Goal: Use online tool/utility: Utilize a website feature to perform a specific function

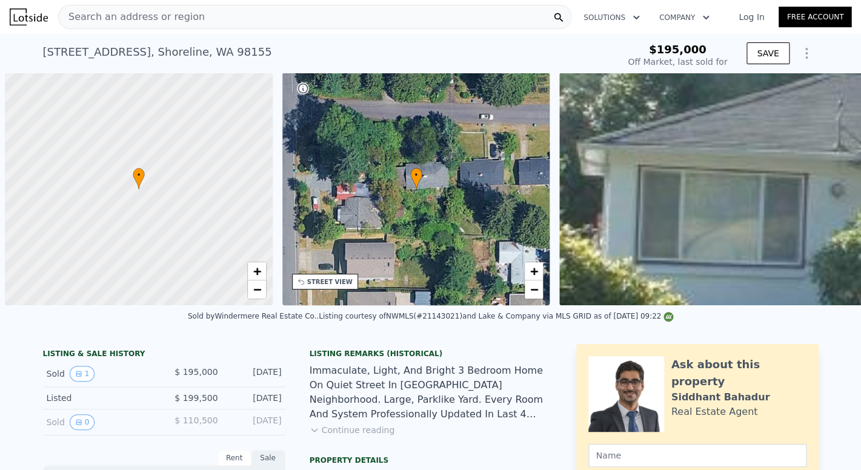
type input "-$ 212,353"
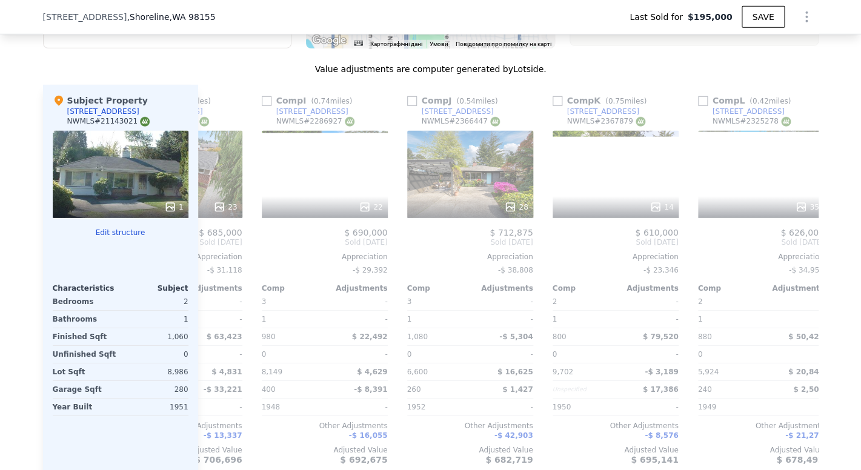
scroll to position [0, 1154]
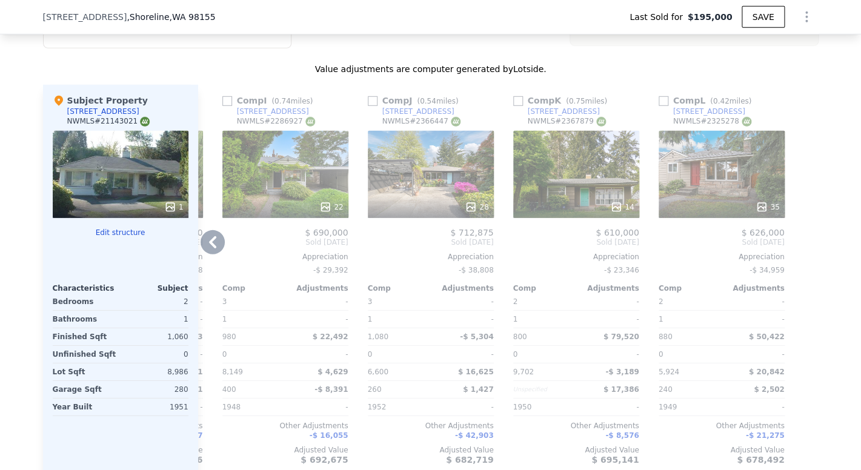
type input "$ 713,000"
type input "$ 448,506"
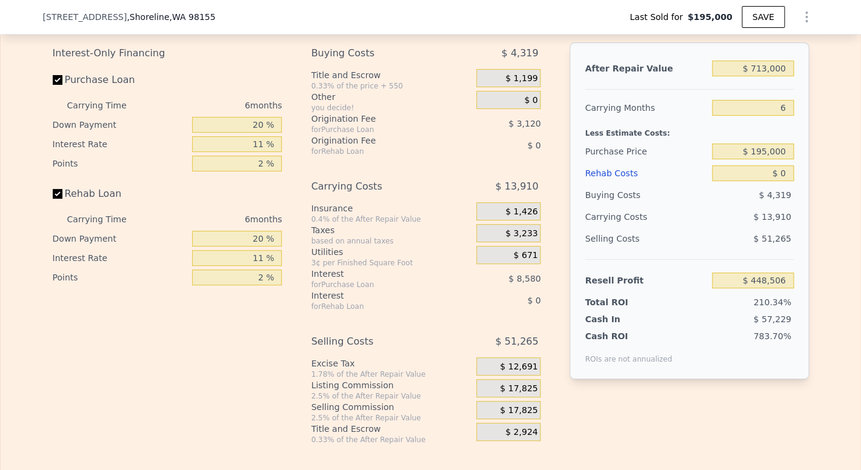
scroll to position [1900, 0]
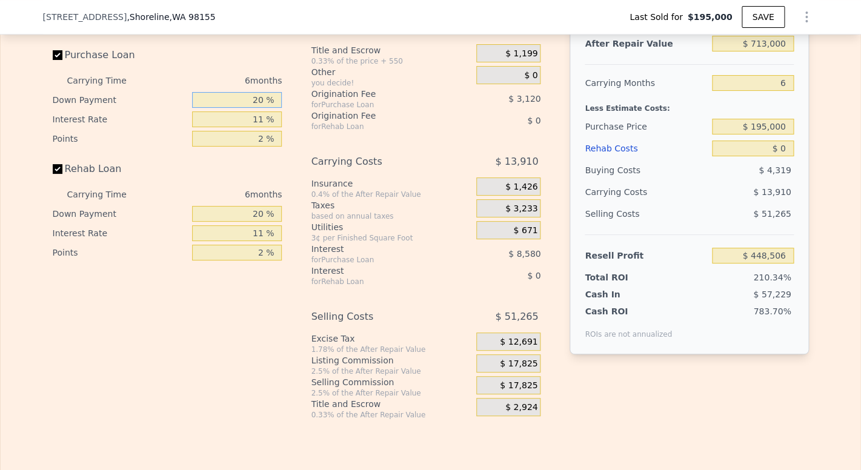
click at [253, 108] on input "20 %" at bounding box center [237, 100] width 90 height 16
type input "0 %"
type input "$ 445,578"
type input "10 %"
type input "$ 447,042"
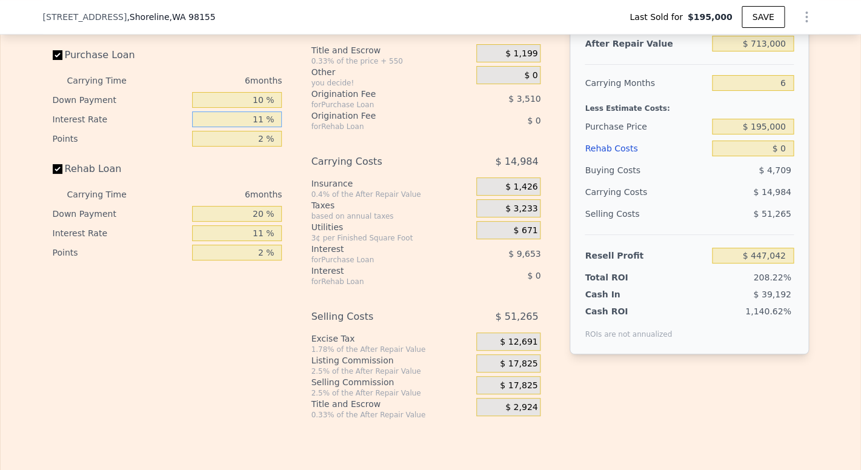
click at [261, 127] on input "11 %" at bounding box center [237, 120] width 90 height 16
click at [259, 108] on input "10 %" at bounding box center [237, 100] width 90 height 16
type input "1 %"
type input "$ 445,725"
type input "0 %"
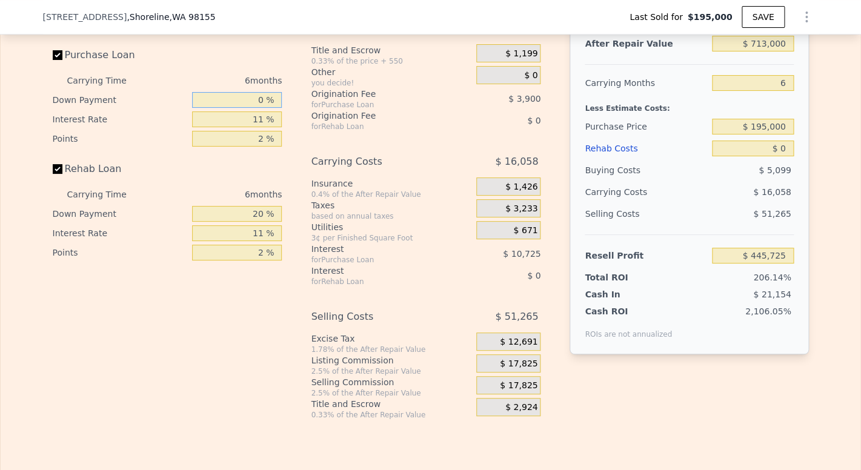
type input "$ 445,578"
type input "0 %"
click at [259, 127] on input "11 %" at bounding box center [237, 120] width 90 height 16
type input "1 %"
type input "$ 455,328"
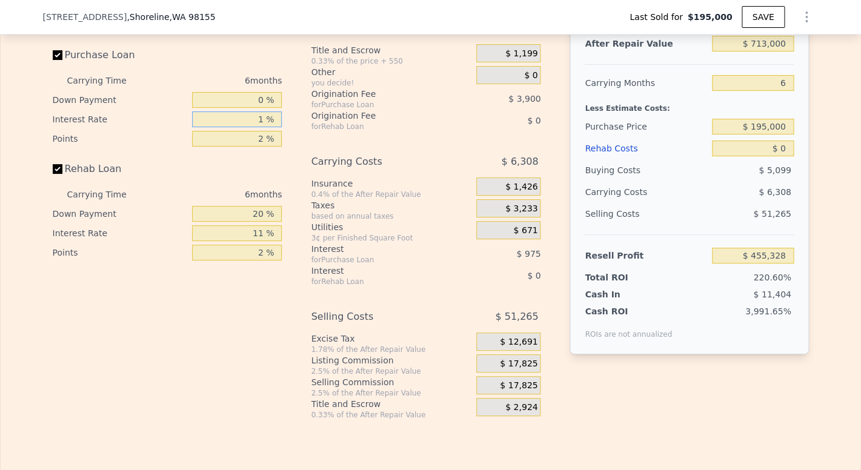
type input "10 %"
type input "$ 446,556"
type input "10.5 %"
type input "$ 446,070"
type input "10.5 %"
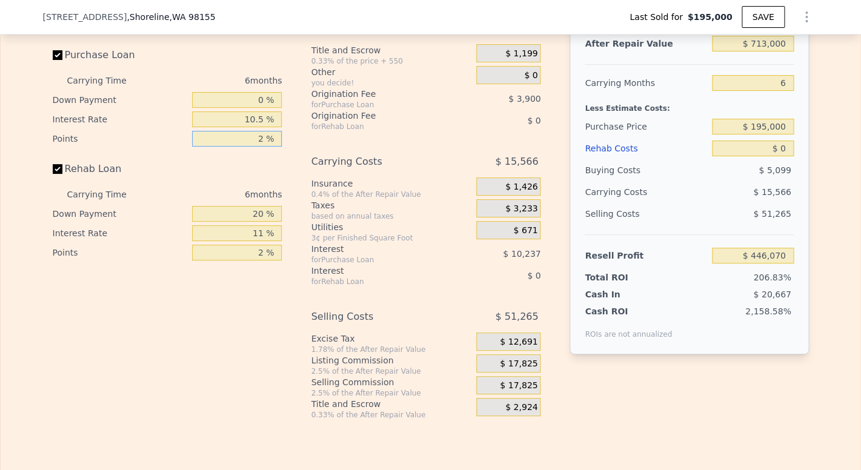
click at [257, 147] on input "2 %" at bounding box center [237, 139] width 90 height 16
type input "1 %"
type input "$ 448,020"
type input "1 %"
click at [255, 222] on input "20 %" at bounding box center [237, 214] width 90 height 16
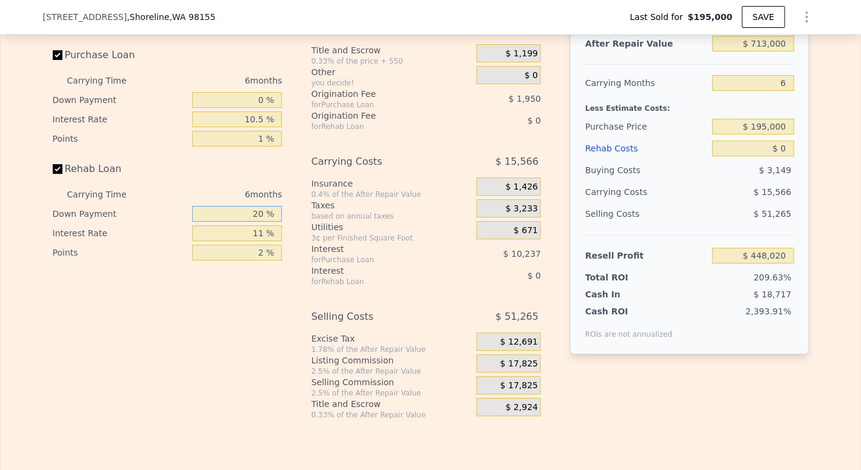
click at [259, 222] on input "20 %" at bounding box center [237, 214] width 90 height 16
type input "2 %"
type input "0 %"
click at [259, 241] on input "11 %" at bounding box center [237, 233] width 90 height 16
type input "1 %"
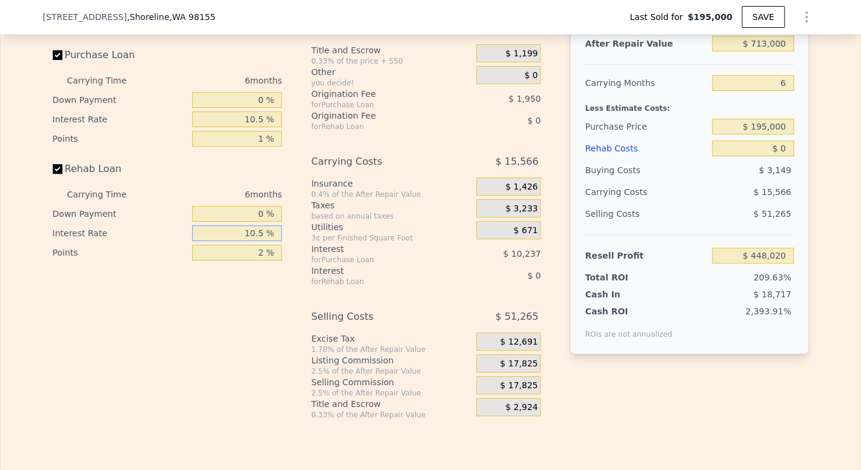
type input "10.5 %"
click at [264, 261] on input "2 %" at bounding box center [237, 253] width 90 height 16
type input "1 %"
click at [403, 233] on div "Utilities" at bounding box center [391, 227] width 161 height 12
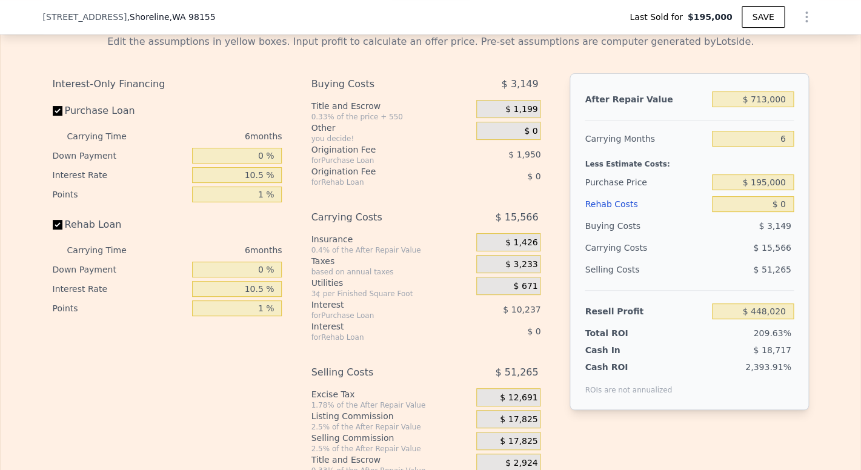
scroll to position [1810, 0]
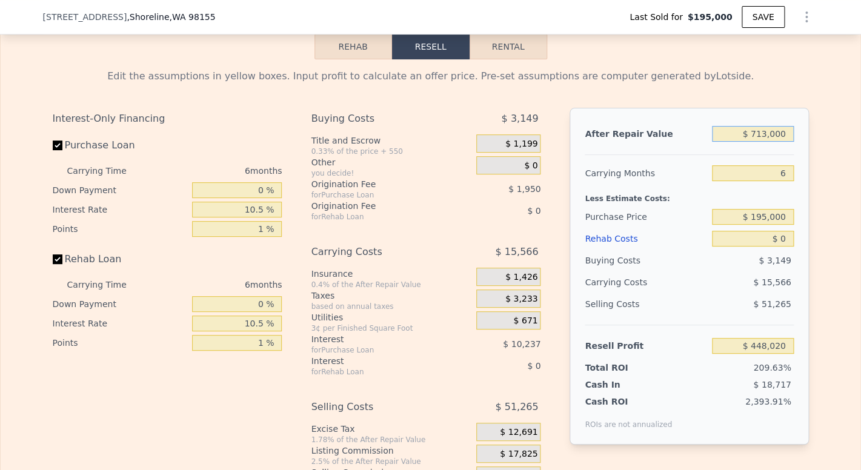
click at [761, 142] on input "$ 713,000" at bounding box center [752, 134] width 81 height 16
type input "$ 000"
type input "-$ 212,839"
type input "$ 7,000"
type input "-$ 206,351"
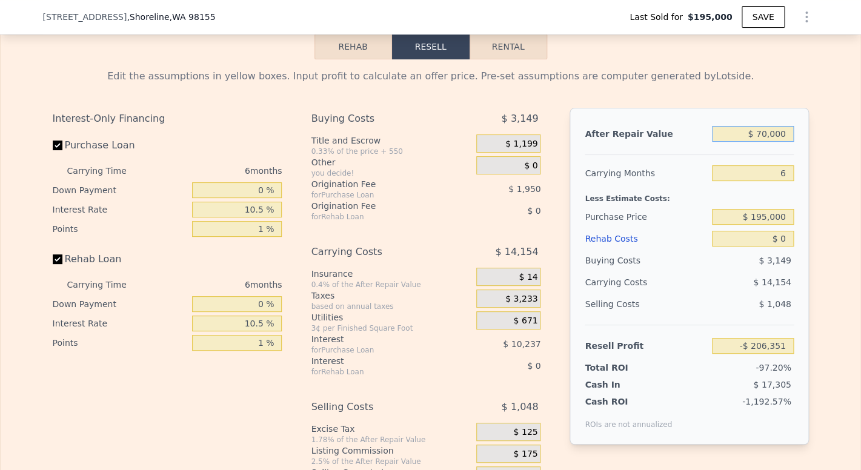
type input "$ 700,000"
type input "$ 435,970"
type input "$ 700,000"
click at [782, 181] on input "6" at bounding box center [752, 173] width 81 height 16
type input "3"
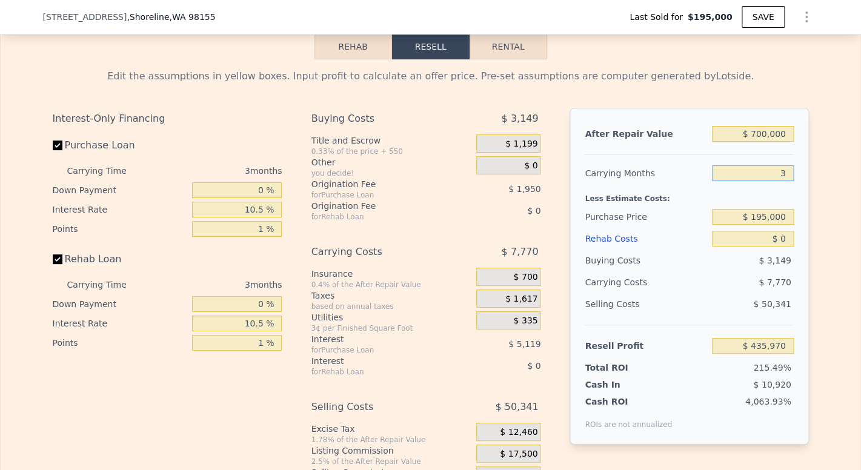
type input "$ 443,740"
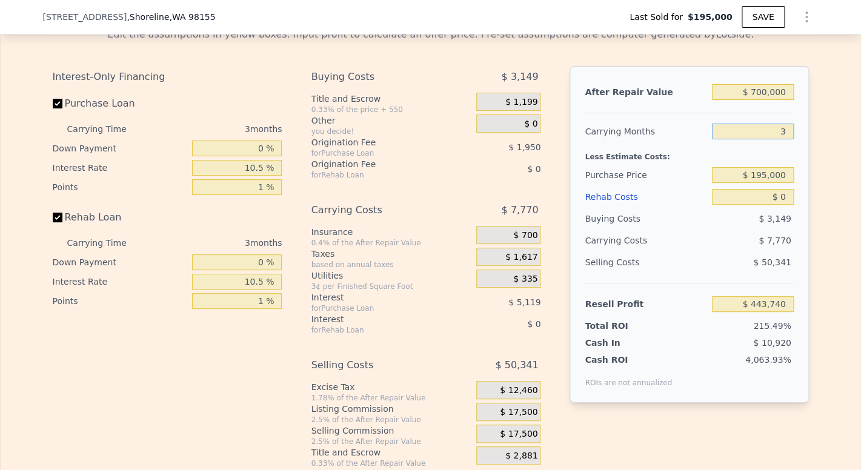
scroll to position [1852, 0]
type input "3"
drag, startPoint x: 750, startPoint y: 195, endPoint x: 811, endPoint y: 196, distance: 61.2
click at [793, 182] on input "$ 195,000" at bounding box center [752, 175] width 81 height 16
type input "$ 540,000"
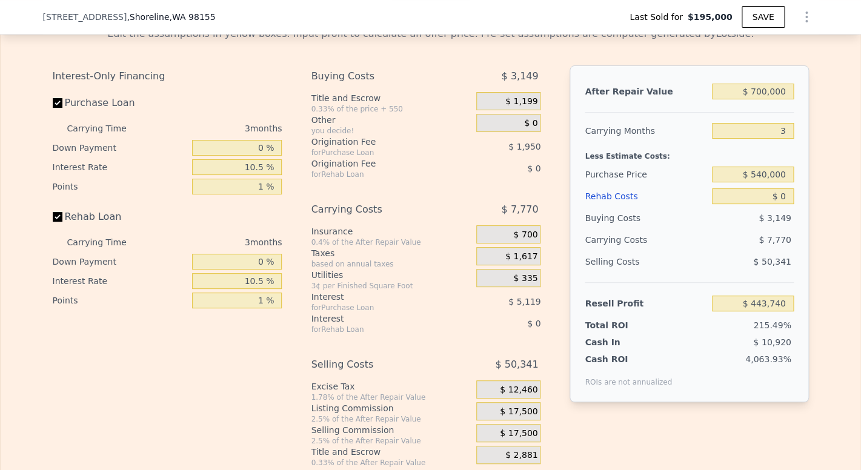
click at [792, 215] on div "After Repair Value $ 700,000 Carrying Months 3 Less Estimate Costs: Purchase Pr…" at bounding box center [689, 233] width 239 height 337
type input "$ 85,084"
click at [786, 204] on input "$ 0" at bounding box center [752, 196] width 81 height 16
type input "$ 1"
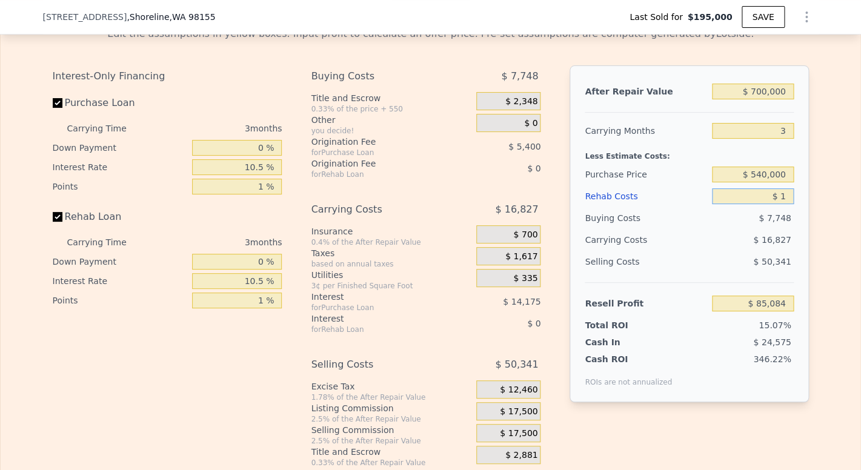
type input "$ 85,083"
type input "$ 10"
type input "$ 85,074"
type input "$ 1,000"
type input "$ 84,047"
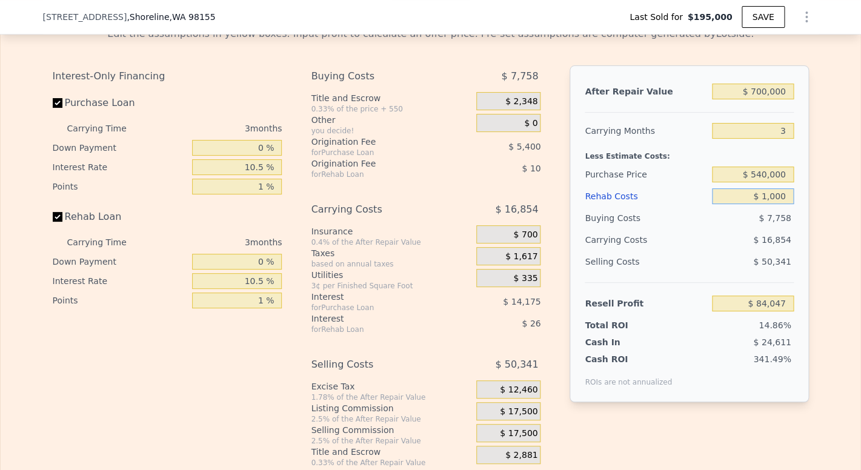
type input "$ 10,000"
type input "$ 74,723"
type input "$ 100,000"
type input "-$ 18,541"
click at [792, 244] on div "After Repair Value $ 700,000 Carrying Months 3 Less Estimate Costs: Purchase Pr…" at bounding box center [689, 233] width 239 height 337
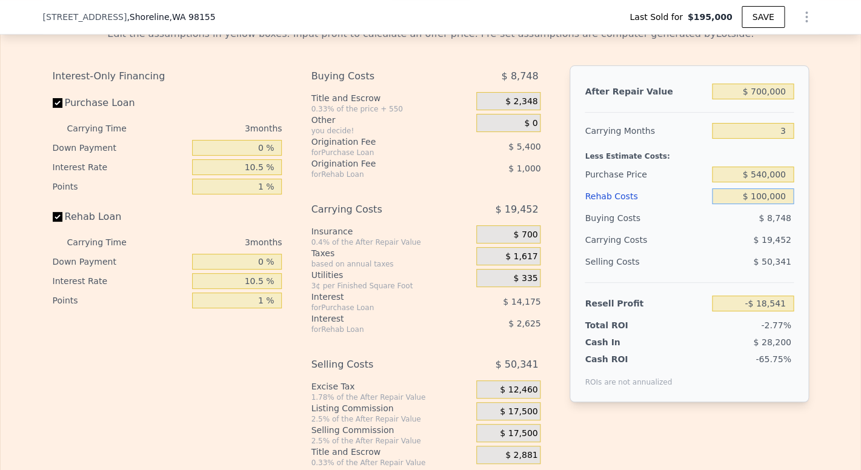
click at [759, 204] on input "$ 100,000" at bounding box center [752, 196] width 81 height 16
type input "$ 10,000"
type input "$ 74,723"
type input "$ 0000"
type input "$ 85,084"
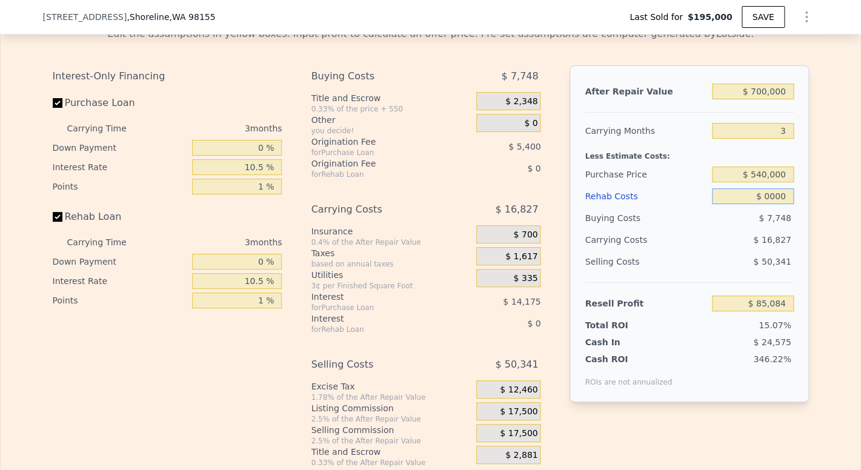
type input "$ 80,000"
type input "$ 2,184"
type input "$ 80,000"
click at [798, 246] on div "After Repair Value $ 700,000 Carrying Months 3 Less Estimate Costs: Purchase Pr…" at bounding box center [689, 233] width 239 height 337
click at [758, 99] on input "$ 700,000" at bounding box center [752, 92] width 81 height 16
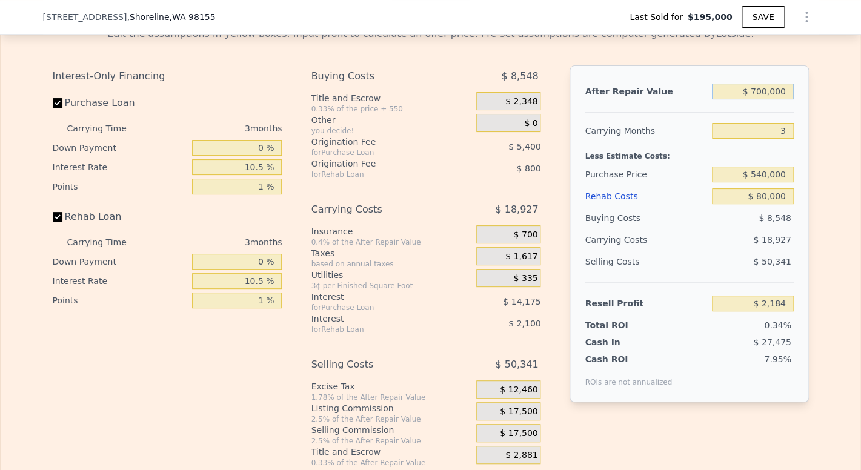
type input "$ 70,000"
type input "-$ 582,374"
type input "$ 750,000"
type input "$ 48,577"
type input "$ 750,000"
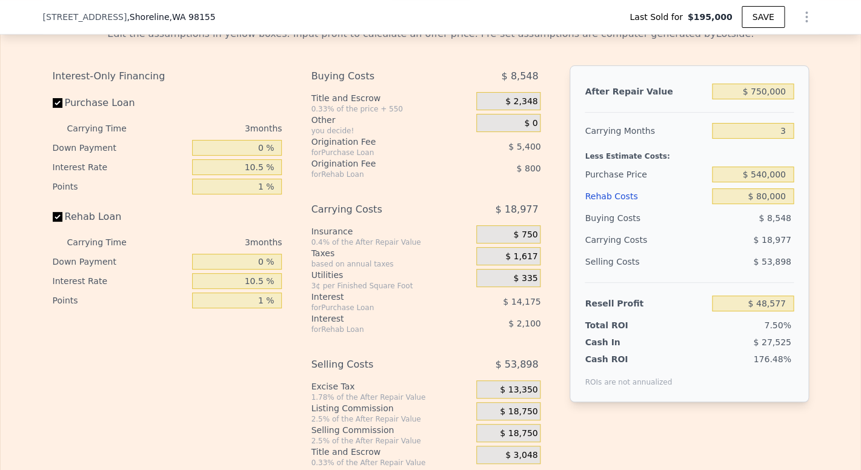
click at [780, 162] on div "Less Estimate Costs:" at bounding box center [689, 153] width 208 height 22
click at [758, 204] on input "$ 80,000" at bounding box center [752, 196] width 81 height 16
type input "$ 0000"
type input "$ 131,477"
type input "$ 70,000"
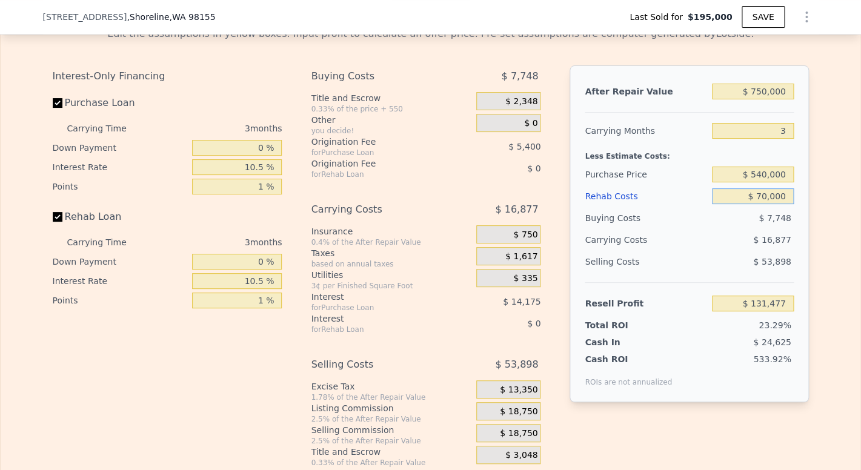
type input "$ 58,941"
type input "$ 70,000"
click at [771, 267] on span "$ 53,898" at bounding box center [772, 262] width 38 height 10
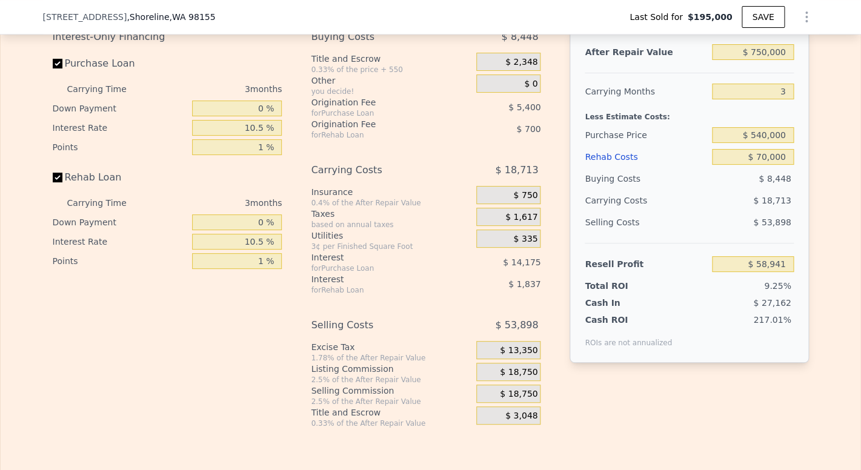
scroll to position [1926, 0]
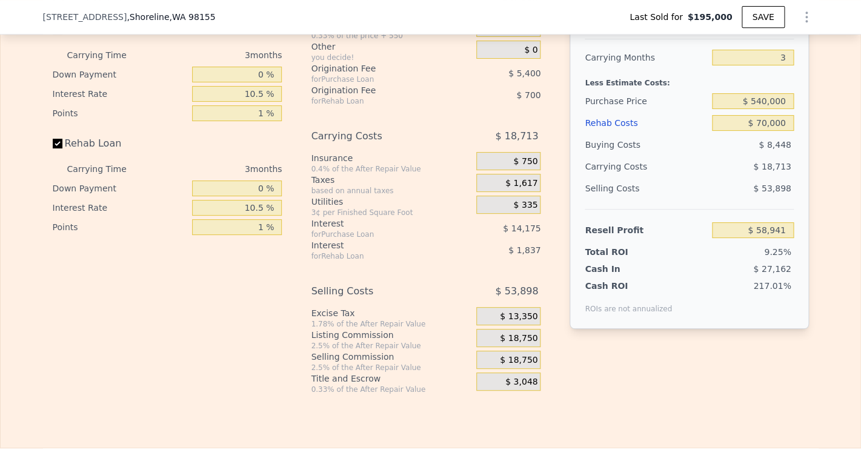
click at [487, 347] on div "$ 18,750" at bounding box center [508, 338] width 64 height 18
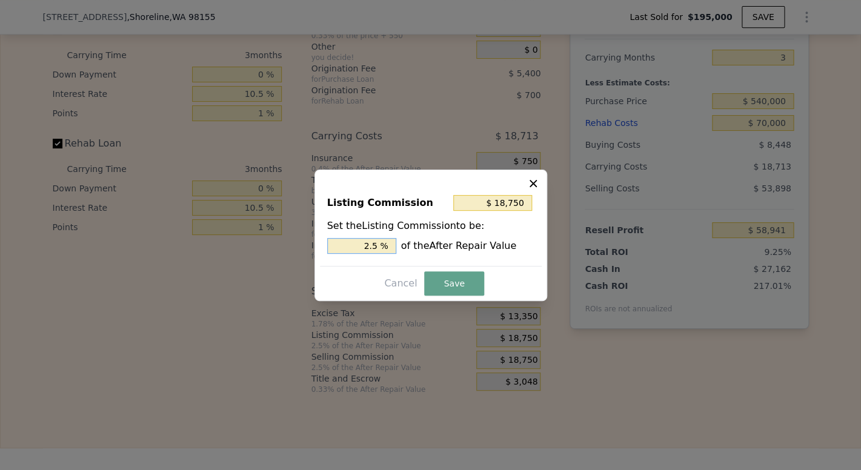
click at [377, 244] on input "2.5 %" at bounding box center [361, 246] width 69 height 16
type input "$ 15,000"
type input "2 %"
type input "$ 7,500"
type input "1. %"
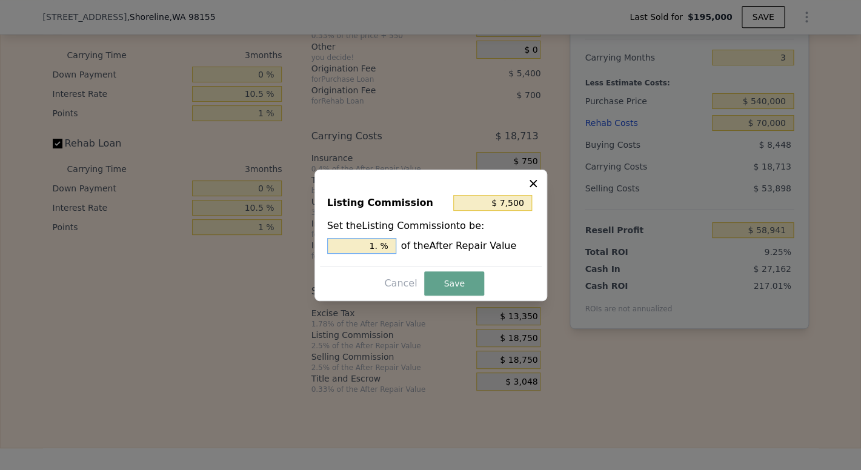
type input "$ 11,250"
type input "1.5 %"
click at [464, 288] on button "Save" at bounding box center [453, 284] width 59 height 24
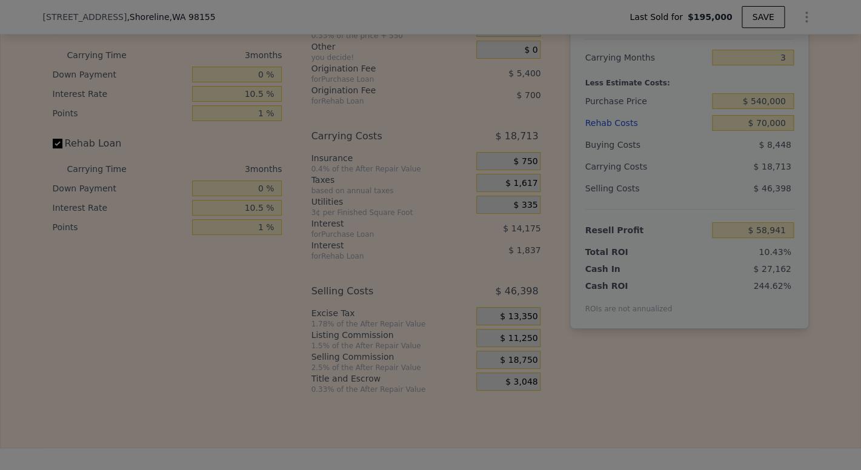
type input "$ 66,441"
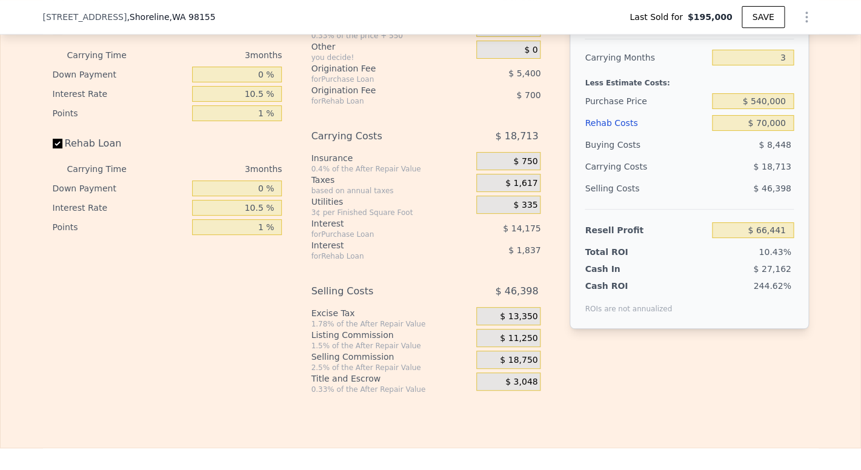
scroll to position [1817, 0]
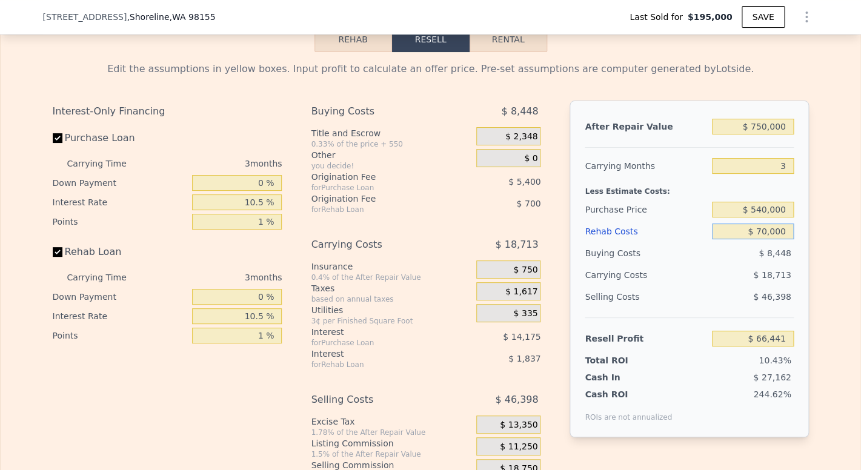
click at [761, 239] on input "$ 70,000" at bounding box center [752, 232] width 81 height 16
type input "$ 0000"
type input "$ 138,977"
type input "$ 80,000"
type input "$ 56,077"
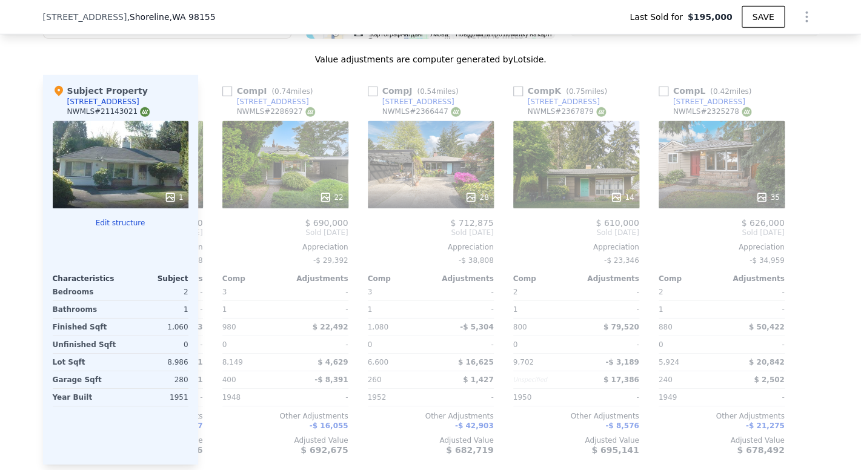
scroll to position [1252, 0]
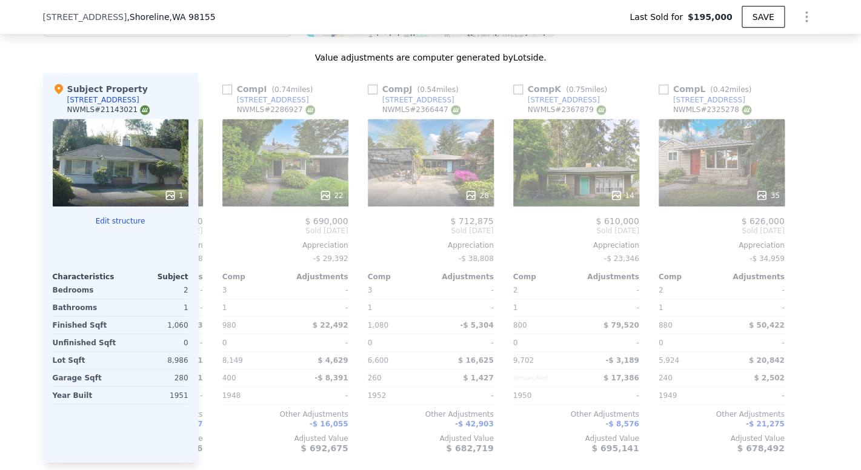
type input "$ 80,000"
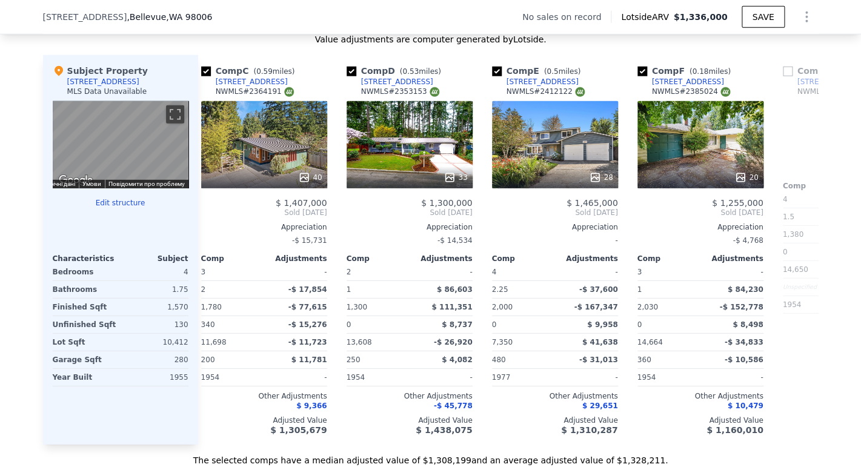
scroll to position [0, 432]
